Goal: Navigation & Orientation: Find specific page/section

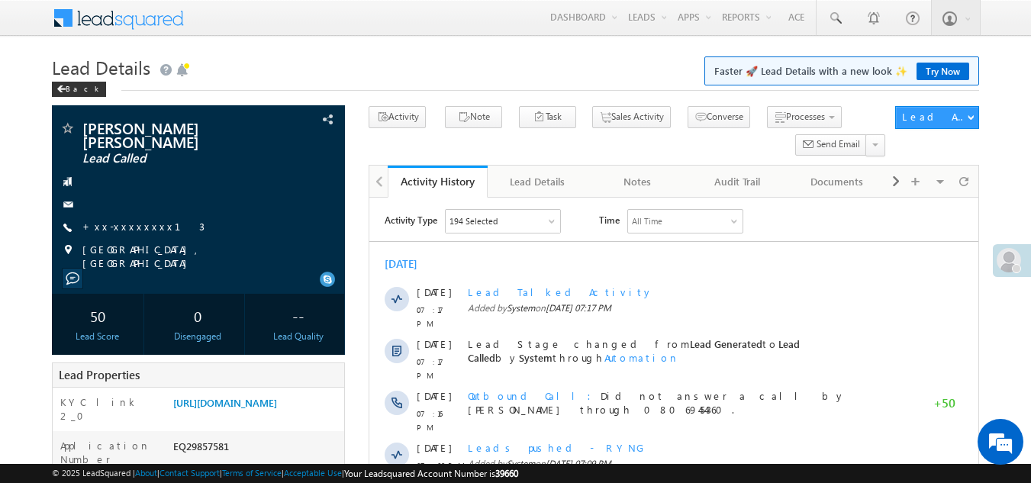
drag, startPoint x: 754, startPoint y: 57, endPoint x: 634, endPoint y: 140, distance: 145.4
click at [0, 0] on link "Reports Home" at bounding box center [0, 0] width 0 height 0
